Goal: Transaction & Acquisition: Purchase product/service

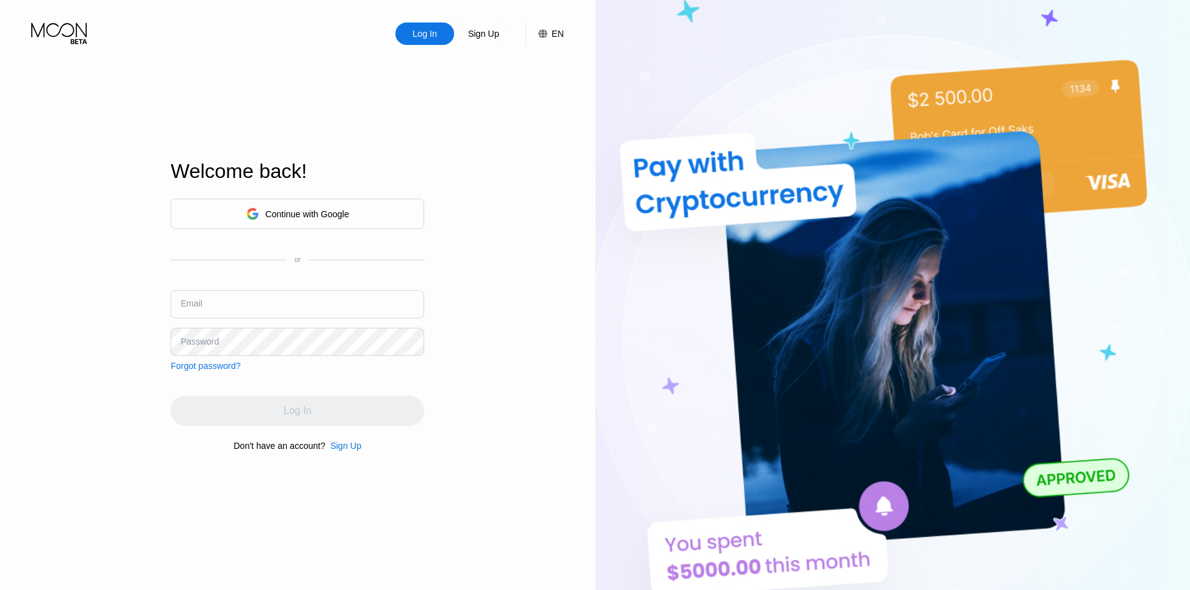
click at [291, 291] on input "text" at bounding box center [298, 305] width 254 height 28
type input "R"
type input "[EMAIL_ADDRESS][DOMAIN_NAME]"
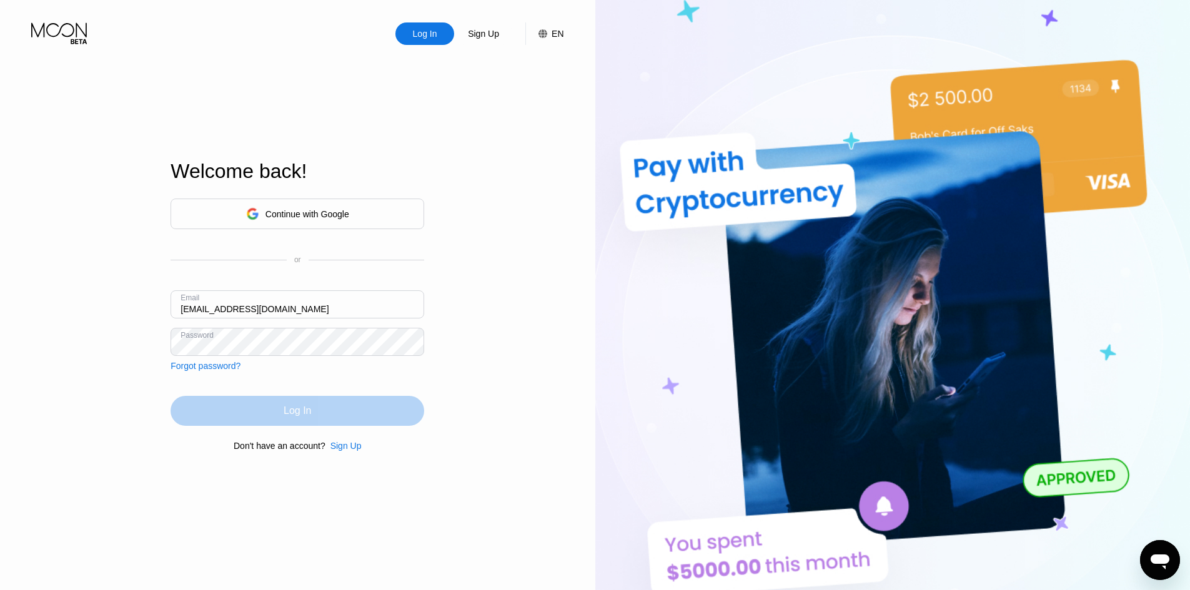
click at [306, 399] on div "Log In" at bounding box center [298, 411] width 254 height 30
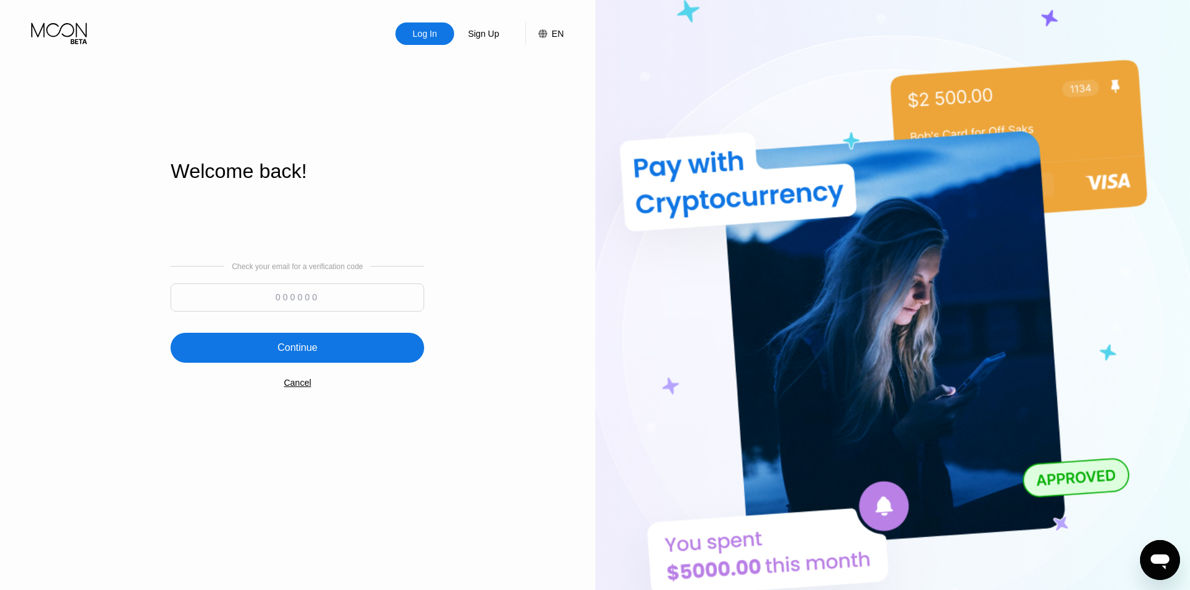
click at [311, 304] on input at bounding box center [298, 298] width 254 height 28
type input "614800"
click at [316, 357] on div "Continue" at bounding box center [298, 348] width 254 height 30
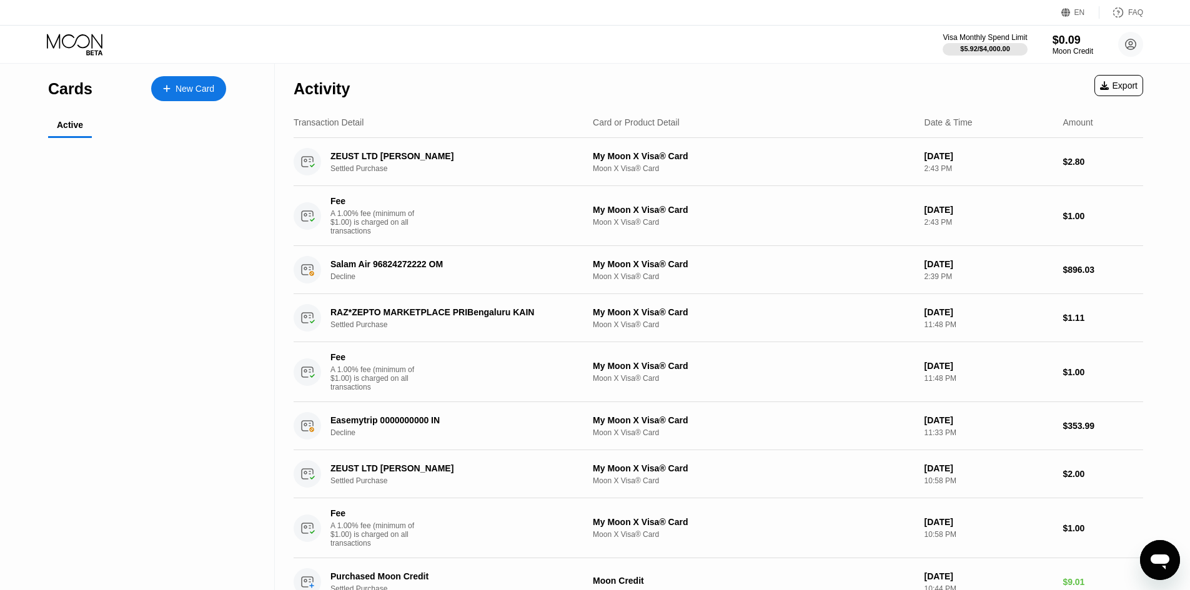
click at [124, 207] on div "My Moon X Visa® Card" at bounding box center [137, 207] width 152 height 10
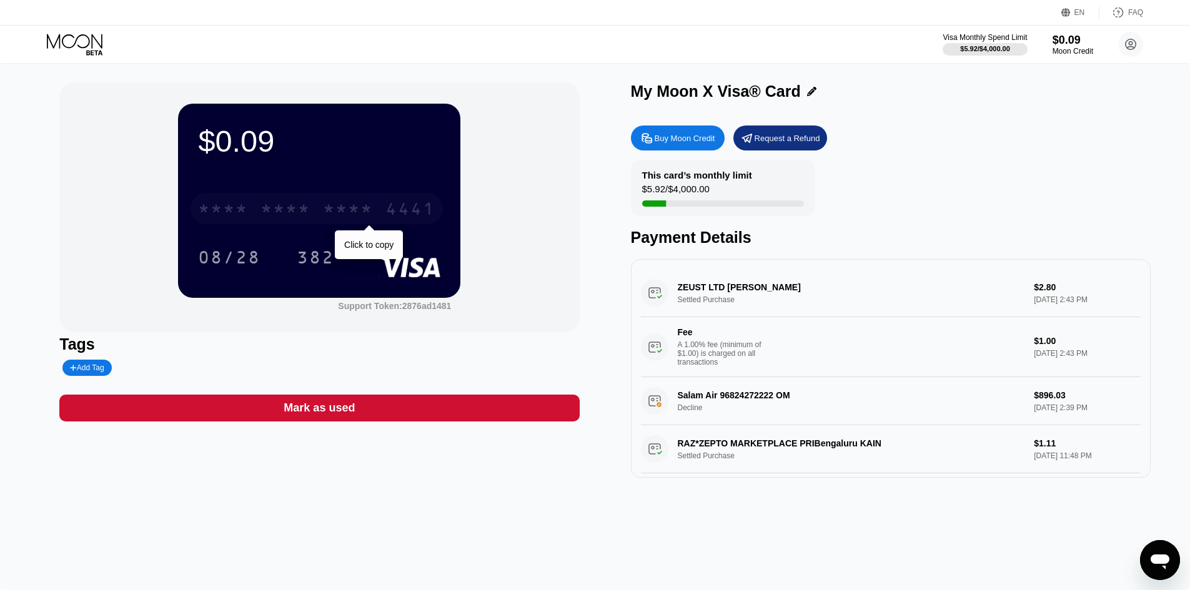
click at [262, 203] on div "* * * *" at bounding box center [286, 211] width 50 height 20
click at [751, 212] on div "This card’s monthly limit $5.92 / $4,000.00" at bounding box center [723, 188] width 184 height 56
click at [70, 45] on icon at bounding box center [76, 45] width 58 height 22
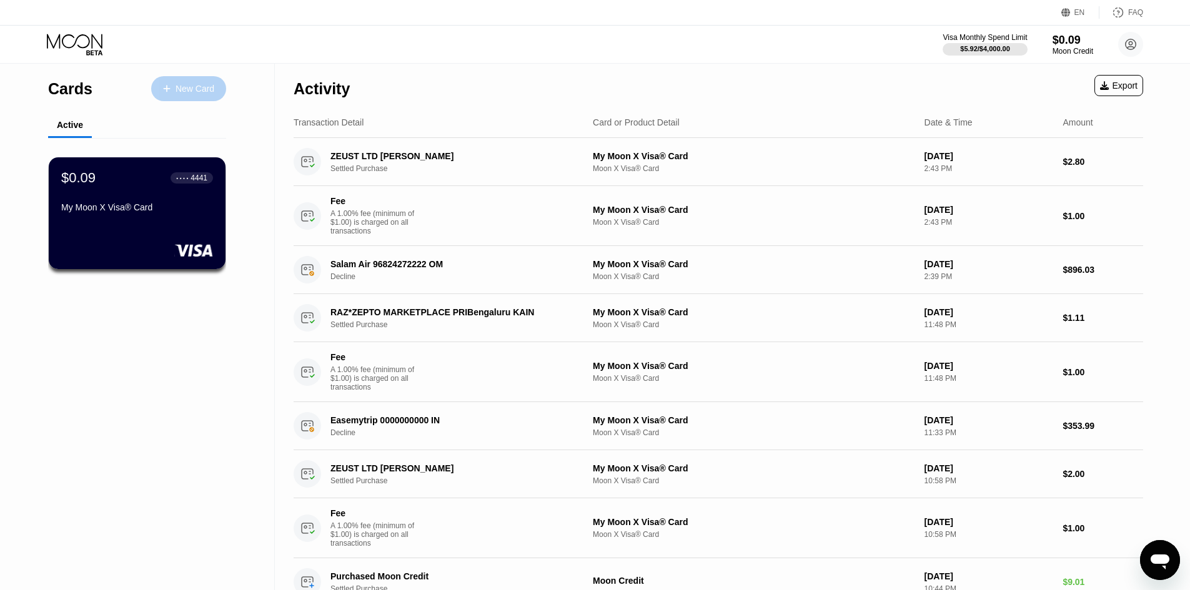
click at [181, 92] on div "New Card" at bounding box center [195, 89] width 39 height 11
click at [176, 92] on div "New Card" at bounding box center [195, 89] width 39 height 11
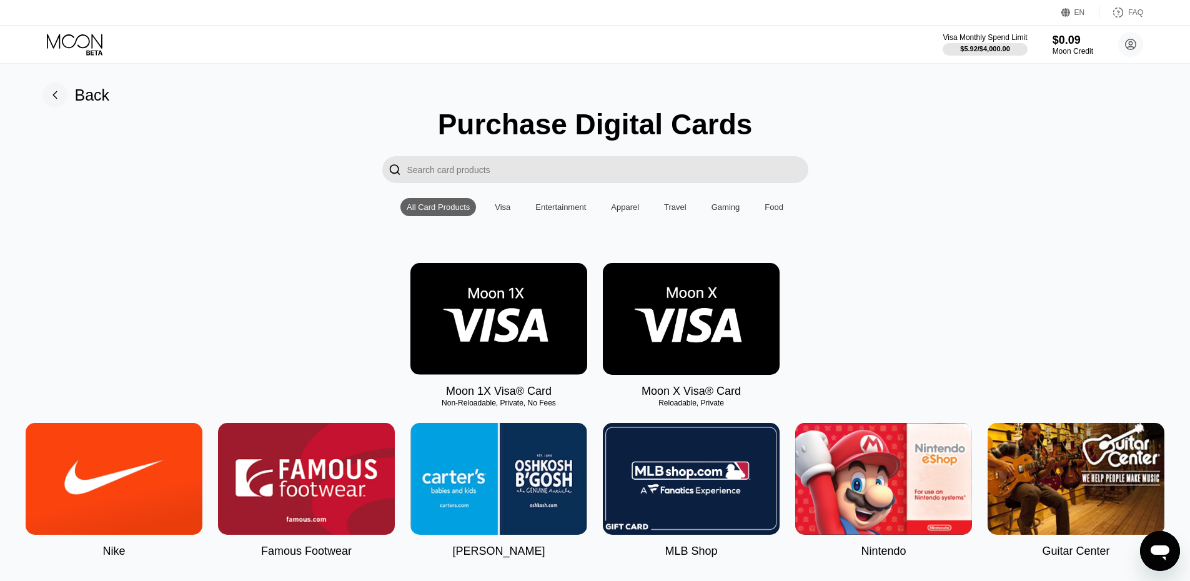
click at [757, 319] on img at bounding box center [691, 319] width 177 height 112
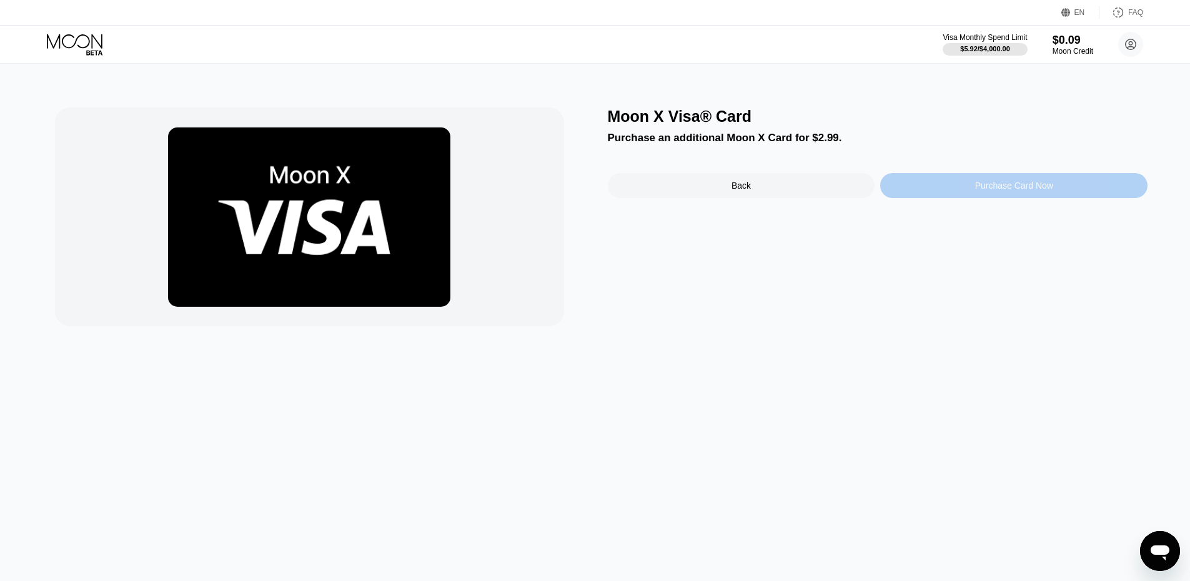
click at [983, 188] on div "Purchase Card Now" at bounding box center [1014, 186] width 78 height 10
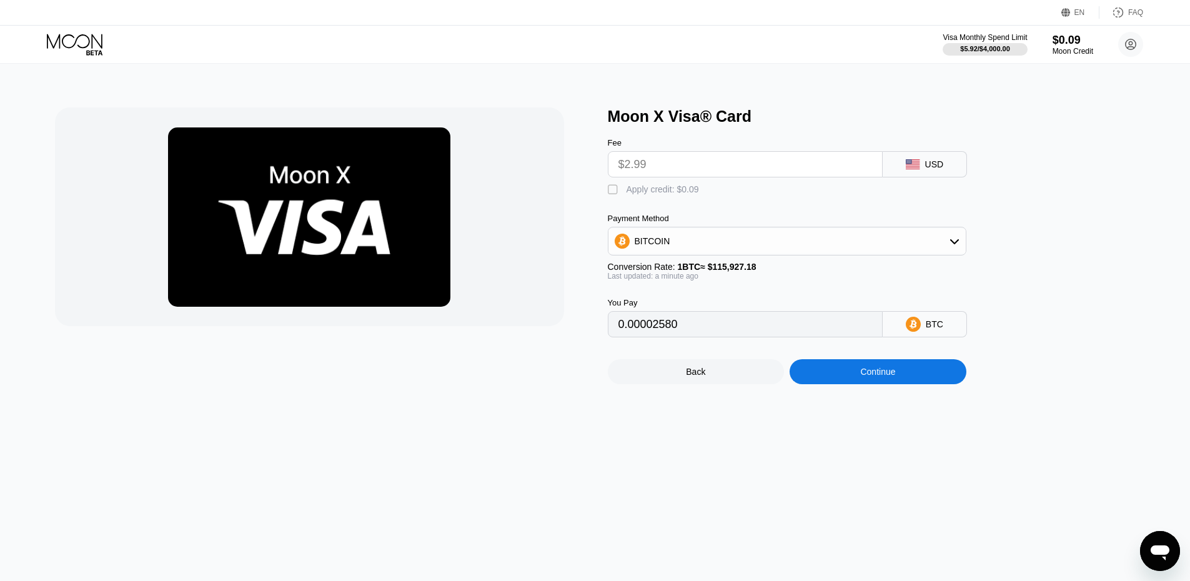
click at [824, 172] on input "$2.99" at bounding box center [746, 164] width 254 height 25
click at [792, 164] on input "$2.99" at bounding box center [746, 164] width 254 height 25
click at [781, 234] on div "BITCOIN" at bounding box center [787, 241] width 359 height 29
click at [780, 244] on div "BITCOIN" at bounding box center [787, 241] width 357 height 25
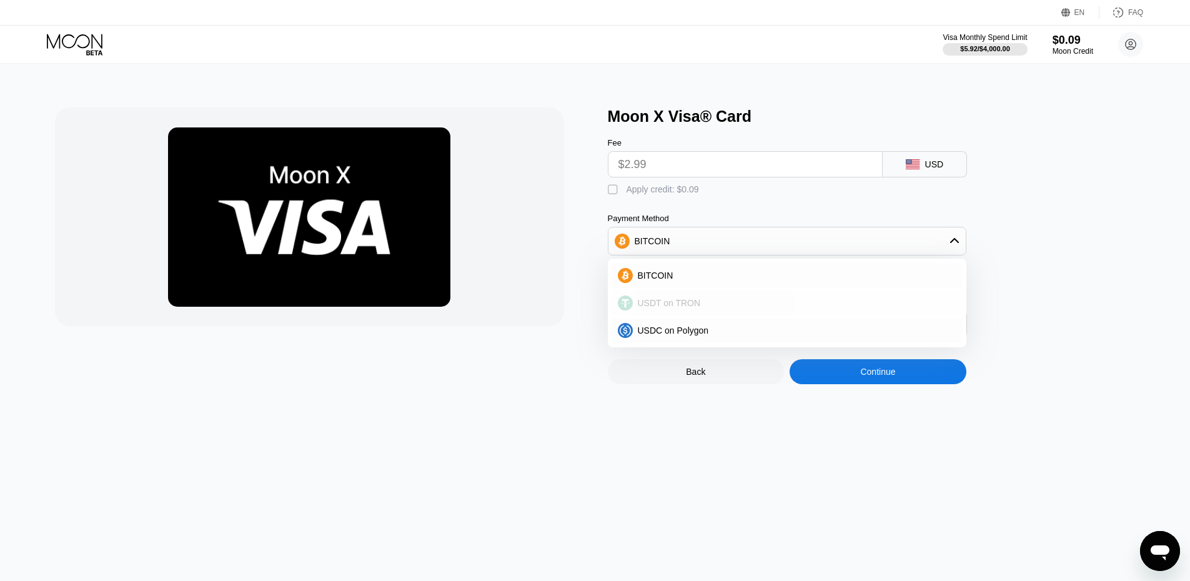
click at [769, 304] on div "USDT on TRON" at bounding box center [795, 303] width 324 height 10
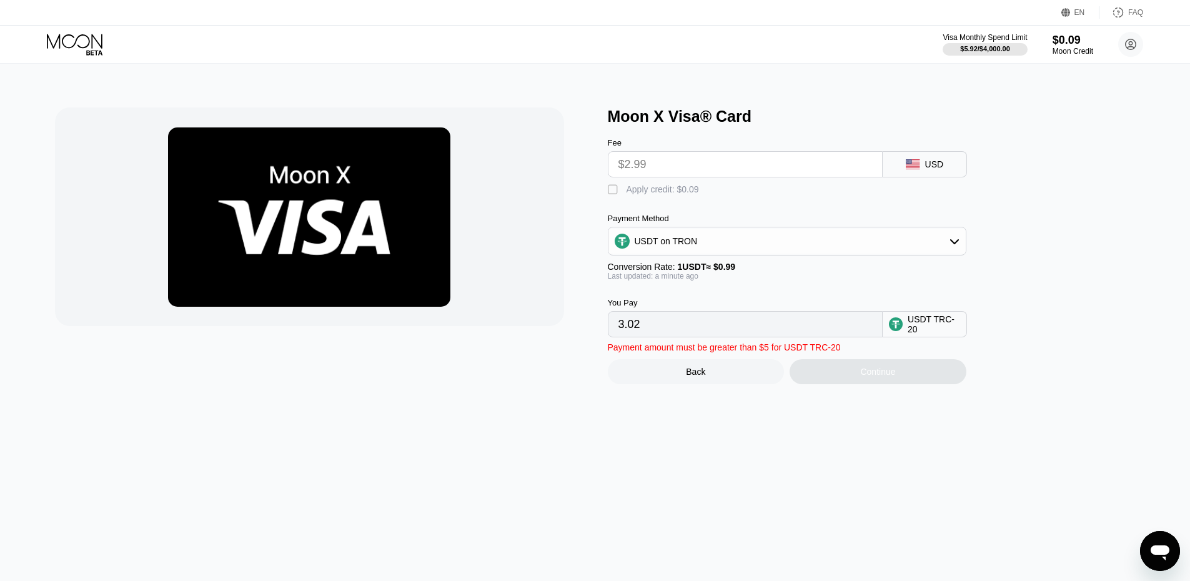
click at [698, 176] on input "$2.99" at bounding box center [746, 164] width 254 height 25
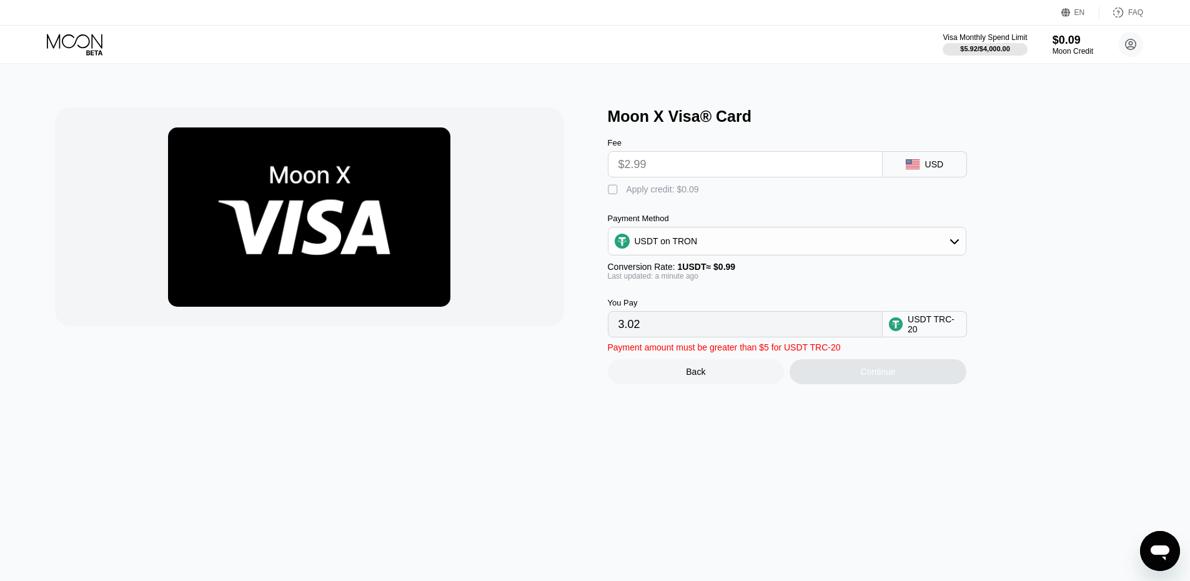
click at [698, 176] on input "$2.99" at bounding box center [746, 164] width 254 height 25
drag, startPoint x: 665, startPoint y: 151, endPoint x: 720, endPoint y: 420, distance: 275.5
click at [665, 154] on div "Fee $2.99" at bounding box center [745, 157] width 275 height 39
click at [690, 337] on input "3.02" at bounding box center [746, 324] width 254 height 25
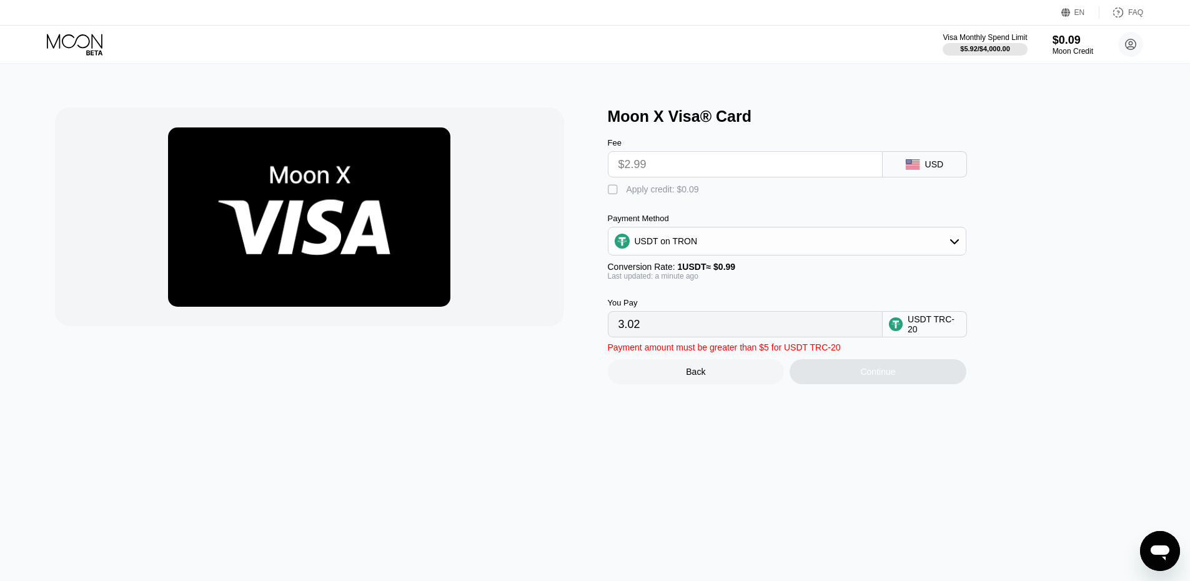
click at [690, 337] on input "3.02" at bounding box center [746, 324] width 254 height 25
click at [656, 154] on div "Fee $2.99" at bounding box center [745, 157] width 275 height 39
click at [615, 194] on div "" at bounding box center [614, 190] width 12 height 12
type input "2.93"
click at [645, 169] on input "$2.99" at bounding box center [746, 164] width 254 height 25
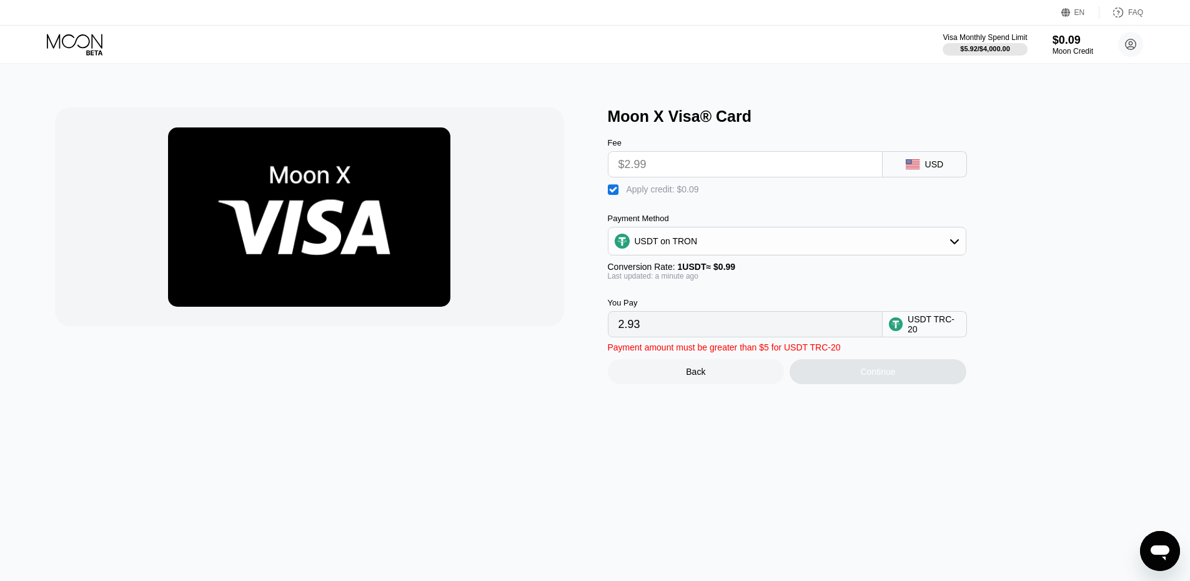
click at [645, 169] on input "$2.99" at bounding box center [746, 164] width 254 height 25
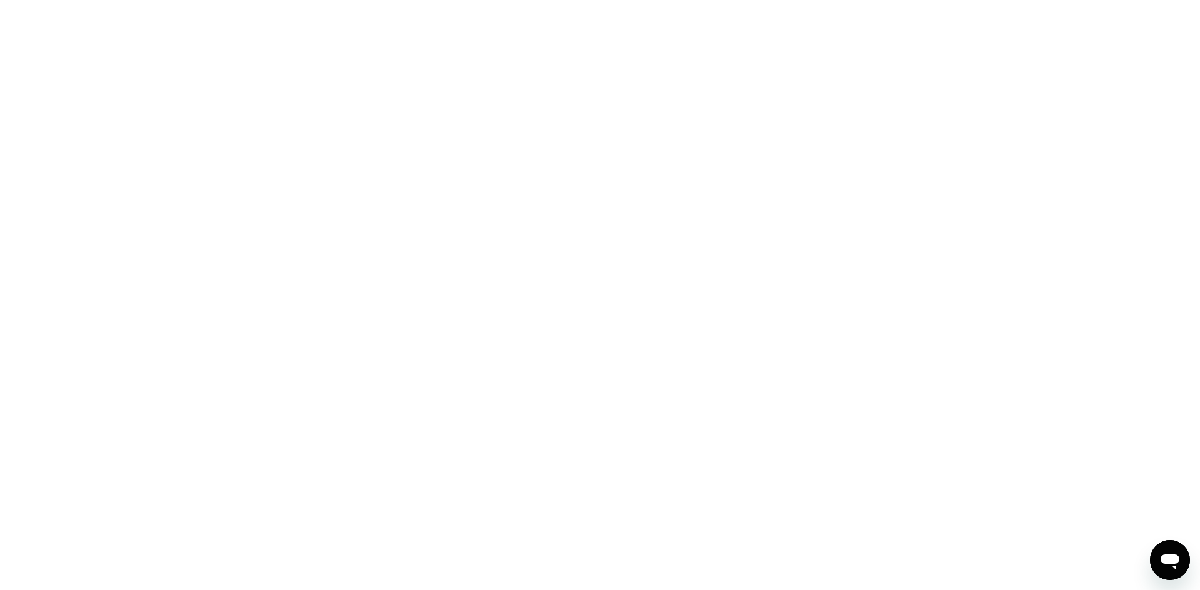
click at [209, 190] on div at bounding box center [600, 295] width 1200 height 590
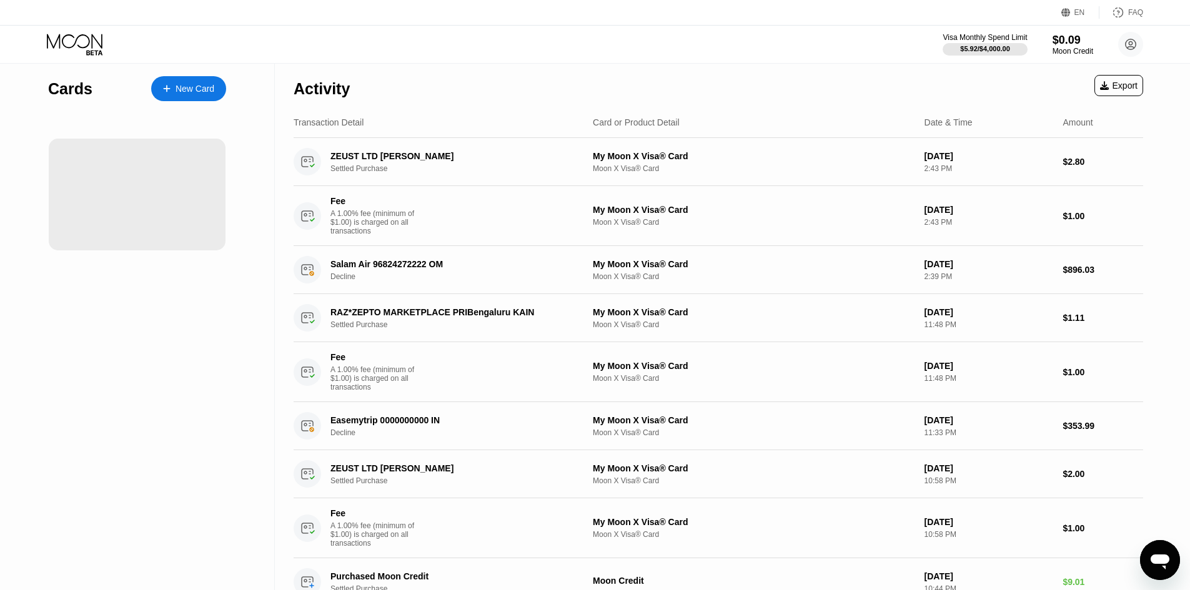
click at [146, 194] on div at bounding box center [137, 195] width 177 height 112
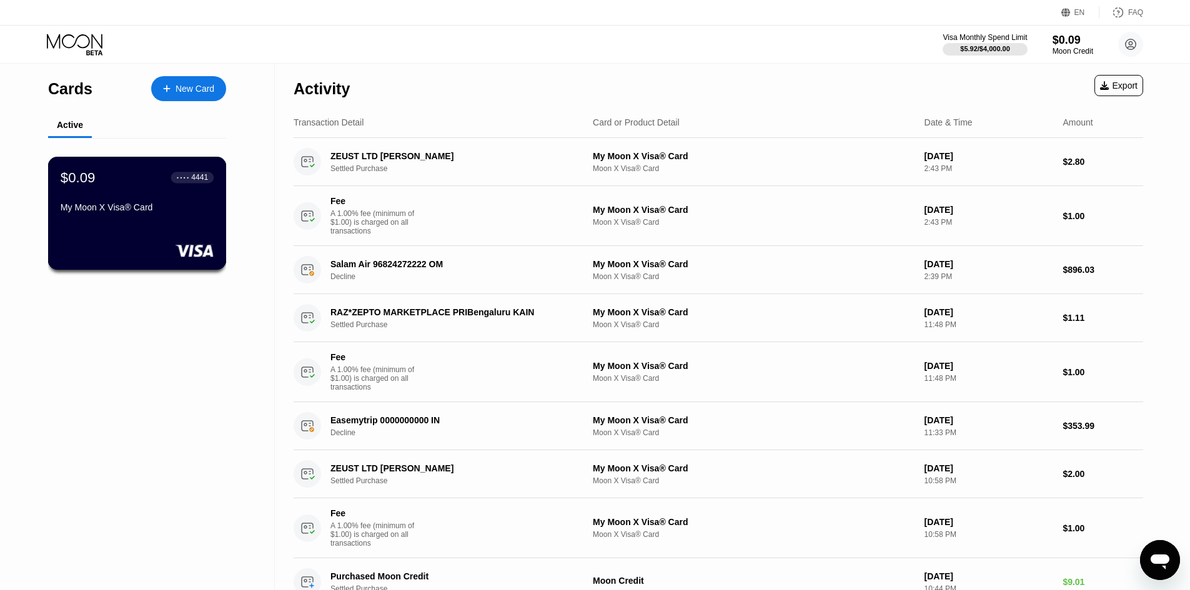
click at [146, 194] on div "$0.09 ● ● ● ● 4441 My Moon X Visa® Card" at bounding box center [137, 193] width 153 height 48
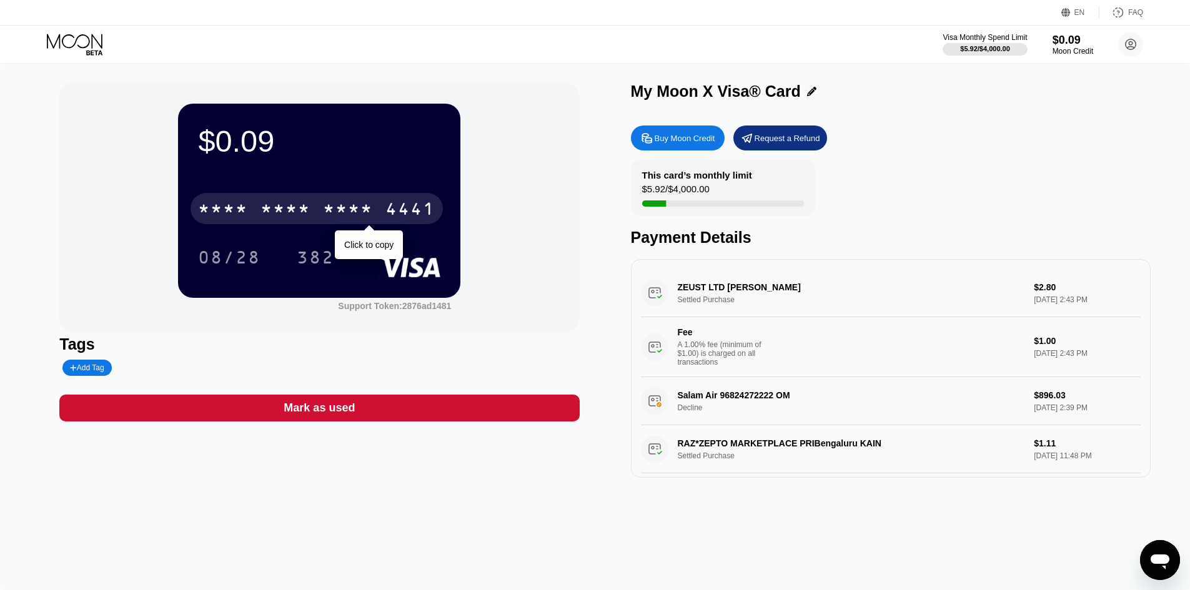
click at [212, 221] on div "* * * *" at bounding box center [223, 211] width 50 height 20
click at [263, 199] on div "* * * * * * * * * * * * 4441" at bounding box center [317, 208] width 252 height 31
